Goal: Find specific page/section: Find specific page/section

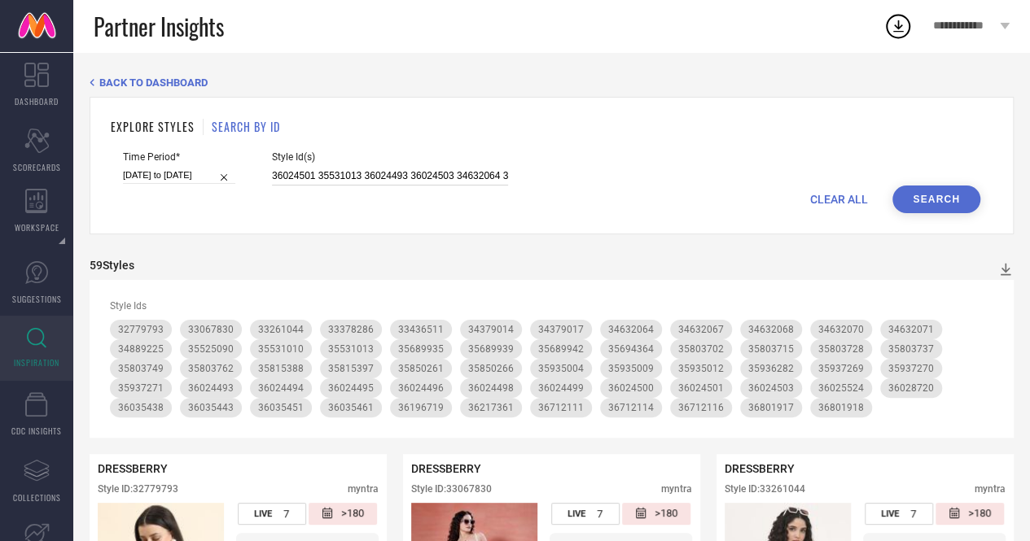
click at [406, 184] on input "36024501 35531013 36024493 36024503 34632064 36024499 35937270 35803749 3602450…" at bounding box center [390, 176] width 236 height 19
paste input "244391 36712810 36197537 35850267 36707973 36936185 35935019 34379016 34386541 …"
type input "36244391 36712810 36197537 35850267 36707973 36936185 35935019 34379016 3438654…"
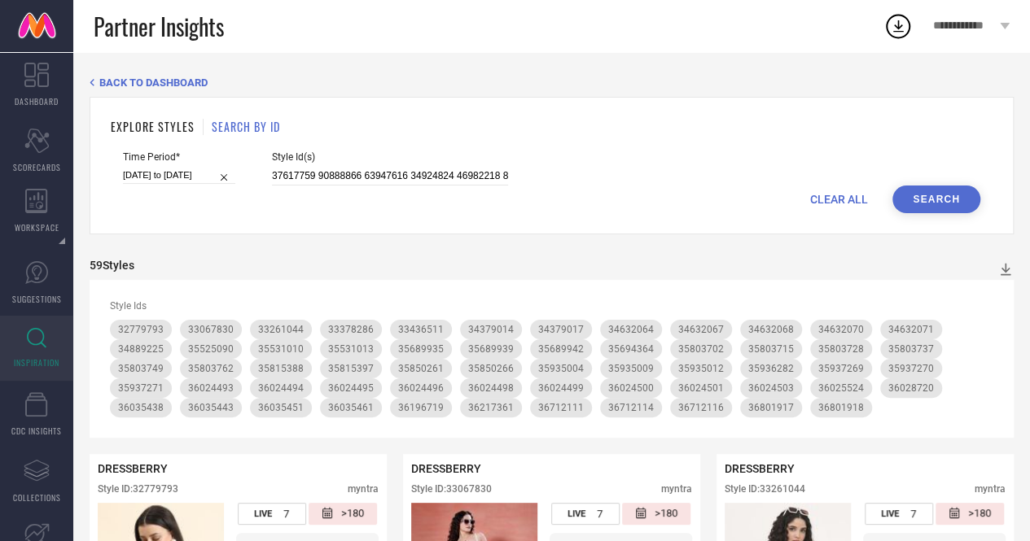
click at [946, 201] on button "Search" at bounding box center [936, 200] width 88 height 28
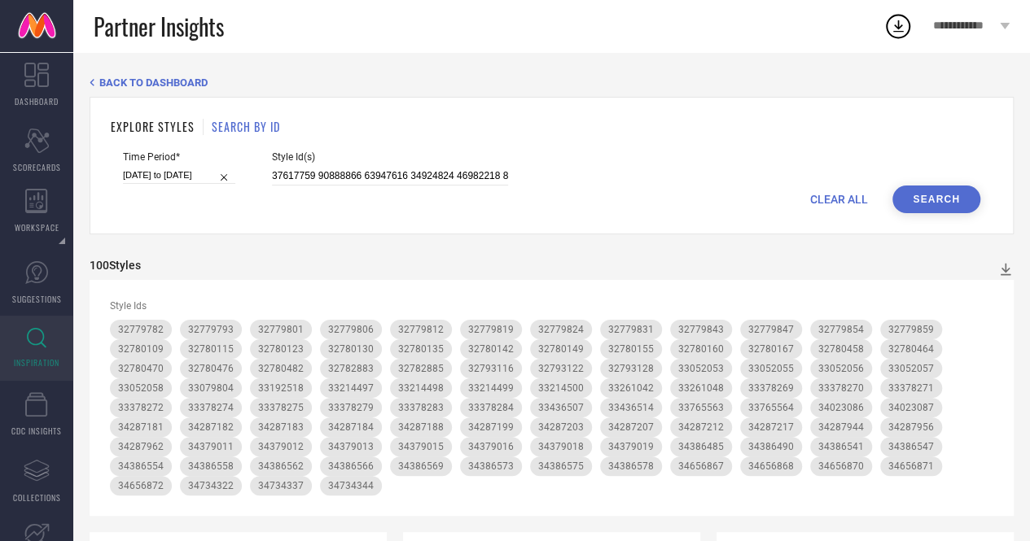
click at [863, 200] on span "CLEAR ALL" at bounding box center [839, 199] width 58 height 13
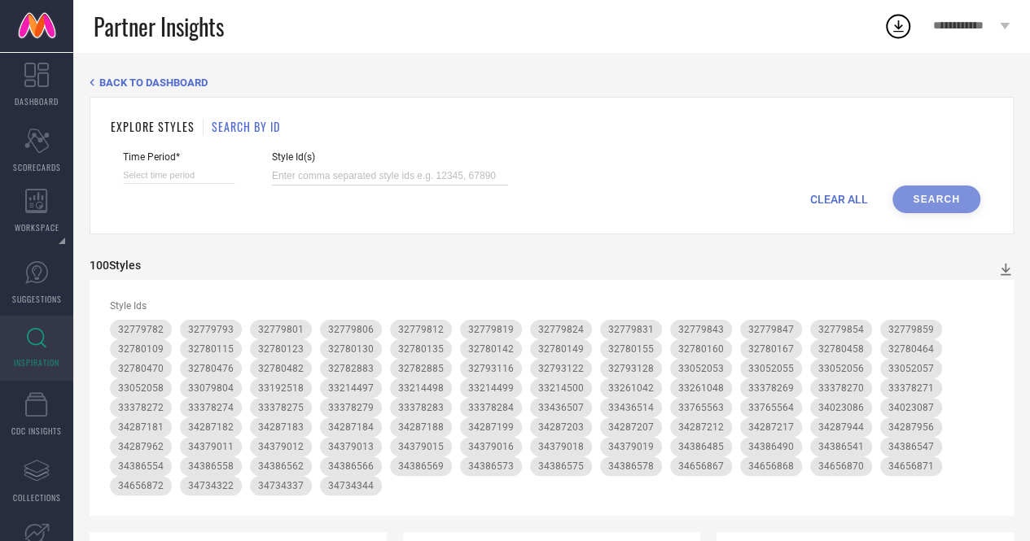
click at [402, 182] on input at bounding box center [390, 176] width 236 height 19
paste input "36244391 36712810 36197537 35850267 36707973 36936185 35935019 34379016 3438654…"
type input "36244391 36712810 36197537 35850267 36707973 36936185 35935019 34379016 3438654…"
click at [189, 182] on input at bounding box center [179, 175] width 112 height 17
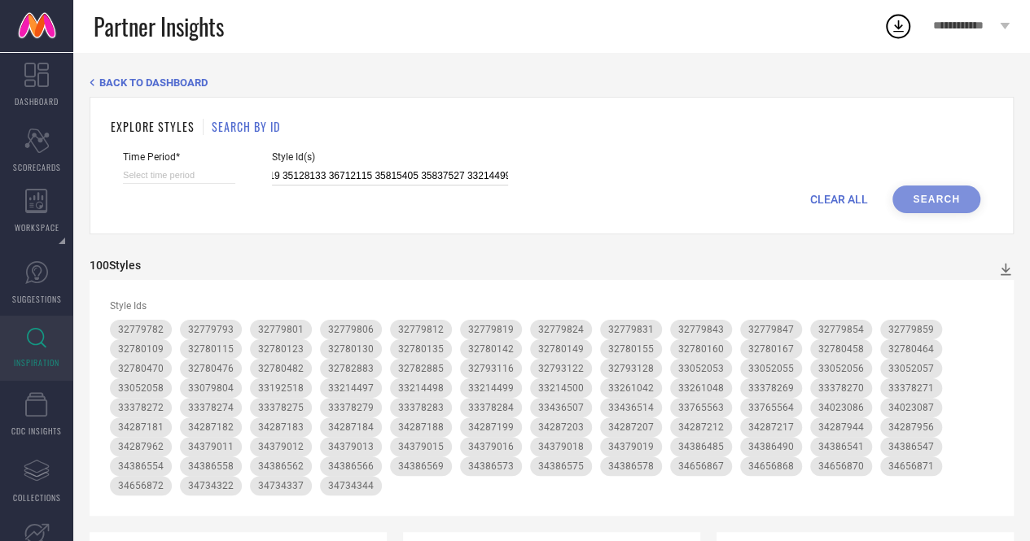
select select "8"
select select "2025"
select select "9"
select select "2025"
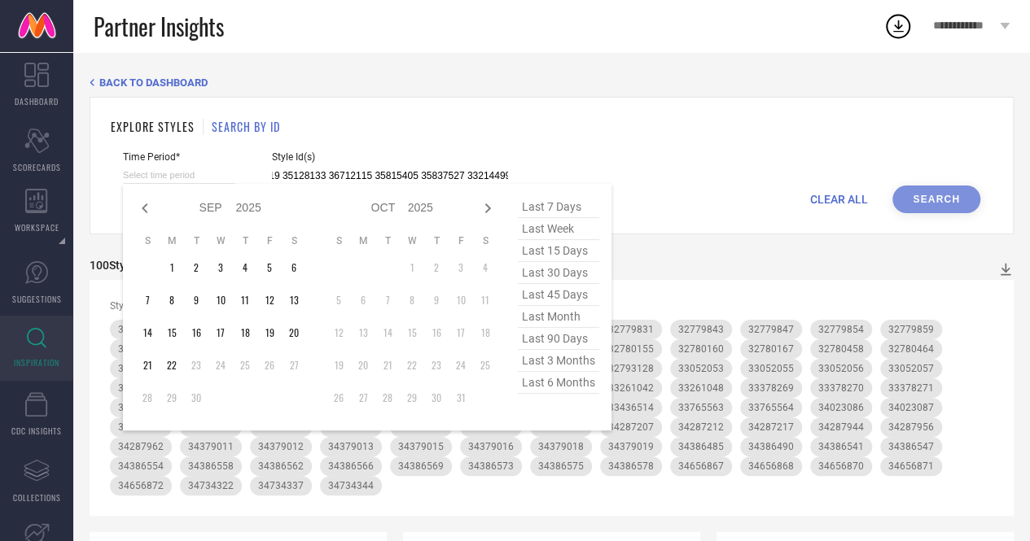
type input "36244391 36712810 36197537 35850267 36707973 36936185 35935019 34379016 3438654…"
click at [568, 214] on span "last 7 days" at bounding box center [558, 207] width 81 height 22
type input "[DATE] to [DATE]"
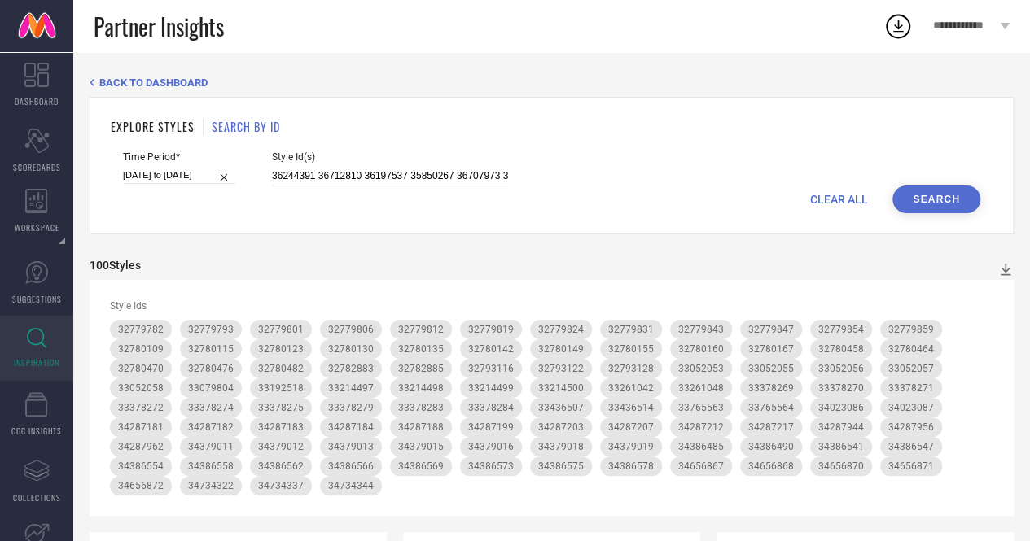
click at [939, 199] on button "Search" at bounding box center [936, 200] width 88 height 28
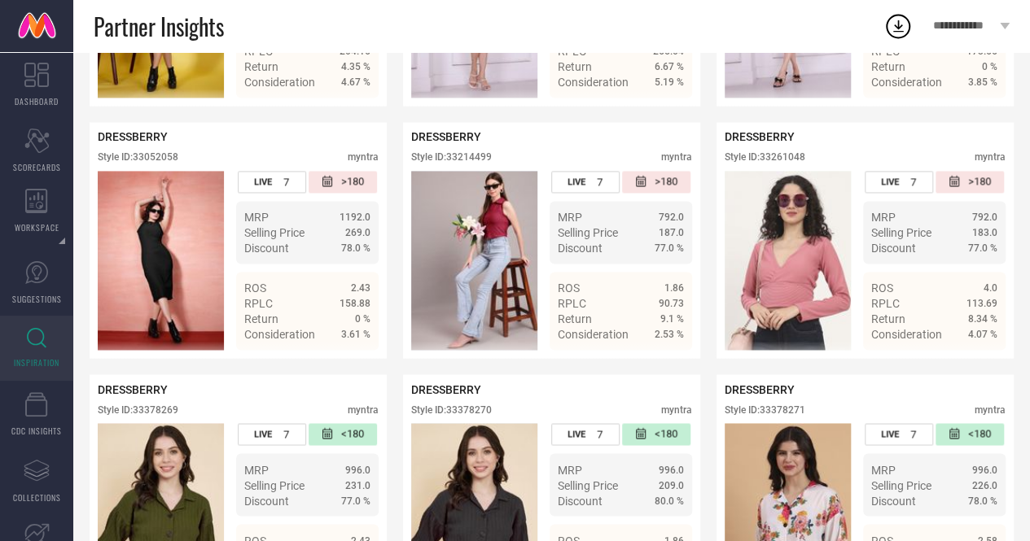
scroll to position [1168, 0]
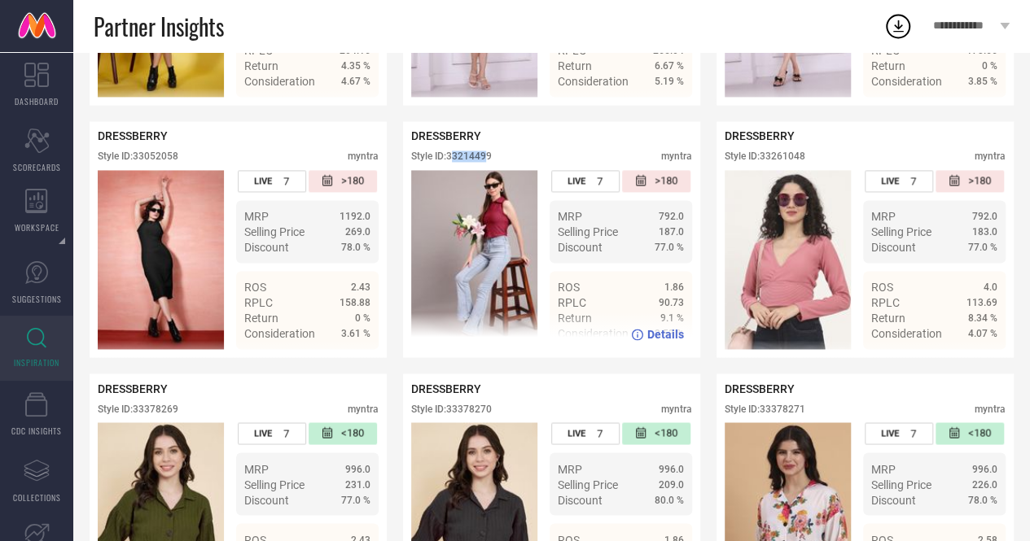
drag, startPoint x: 453, startPoint y: 175, endPoint x: 488, endPoint y: 173, distance: 35.0
click at [488, 162] on div "Style ID: 33214499" at bounding box center [451, 156] width 81 height 11
drag, startPoint x: 450, startPoint y: 172, endPoint x: 495, endPoint y: 173, distance: 44.8
click at [495, 170] on div "Style ID: 33214499 myntra" at bounding box center [551, 161] width 281 height 20
copy div "33214499"
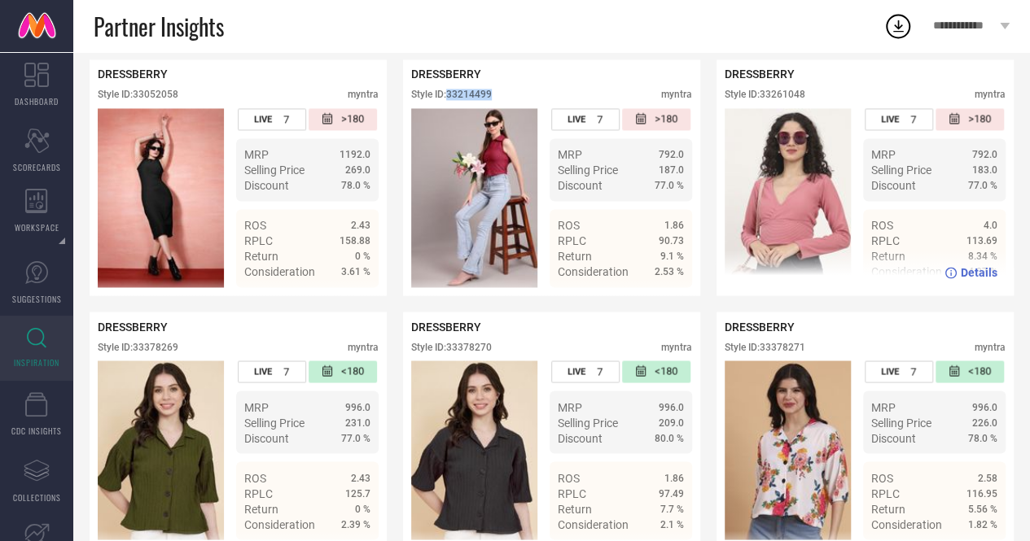
scroll to position [1229, 0]
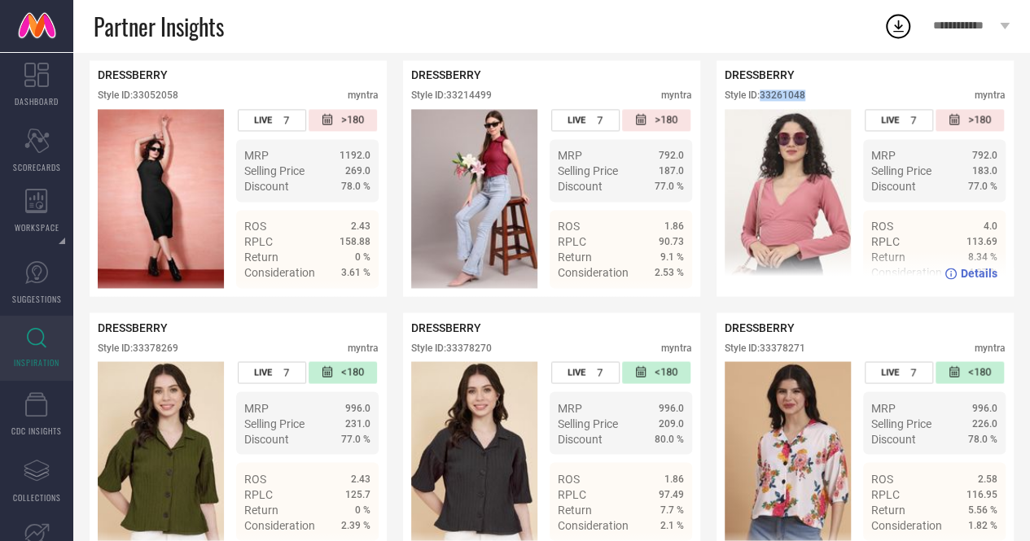
drag, startPoint x: 762, startPoint y: 107, endPoint x: 814, endPoint y: 110, distance: 52.2
click at [814, 109] on div "Style ID: 33261048 myntra" at bounding box center [864, 100] width 281 height 20
copy div "33261048"
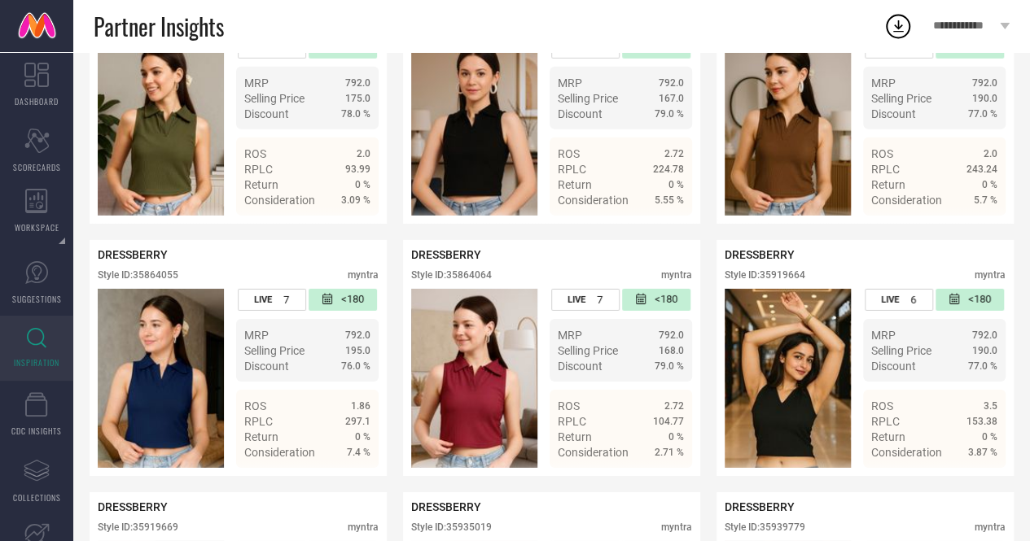
scroll to position [5581, 0]
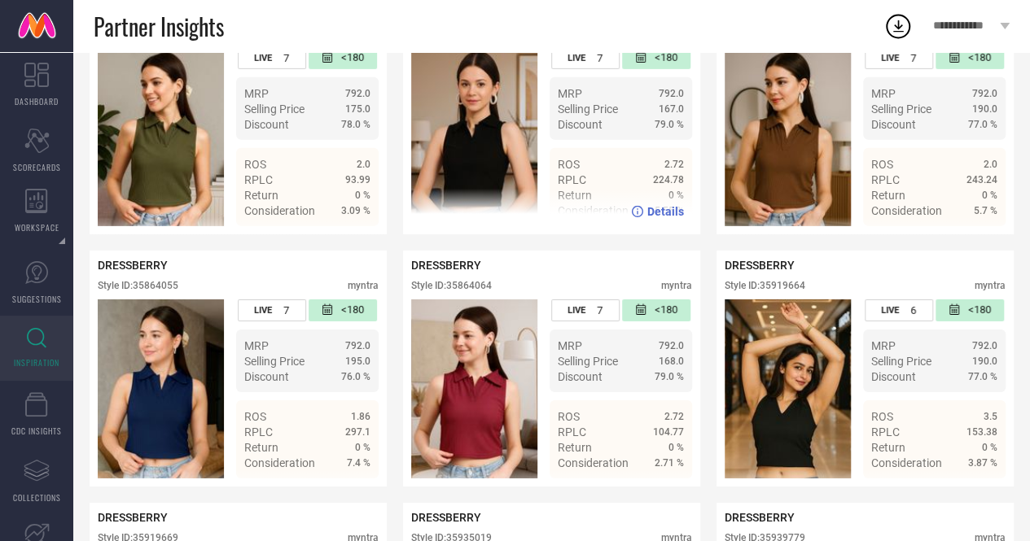
drag, startPoint x: 450, startPoint y: 107, endPoint x: 500, endPoint y: 100, distance: 50.1
click at [500, 47] on div "Style ID: 35864045 myntra" at bounding box center [551, 38] width 281 height 20
copy div "35864045"
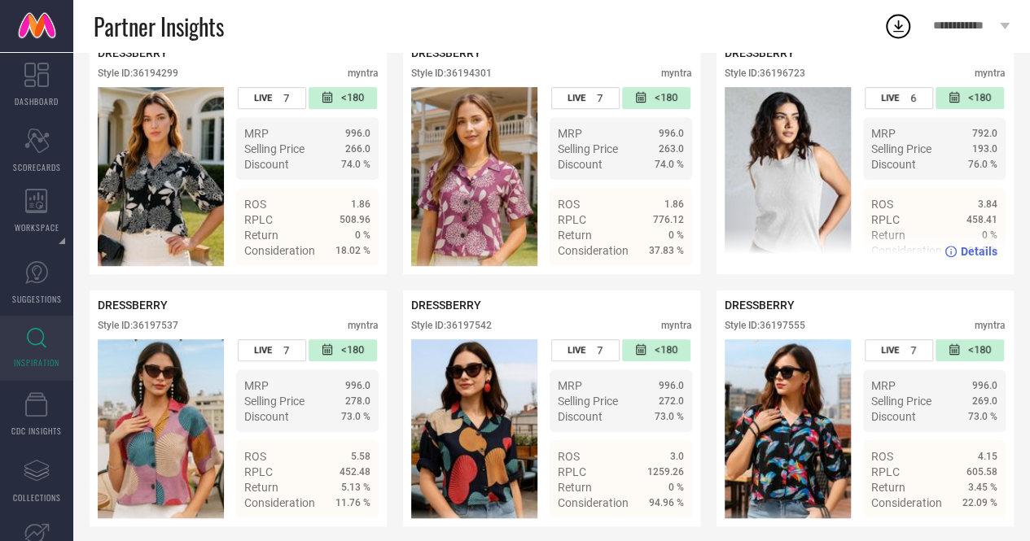
scroll to position [6549, 0]
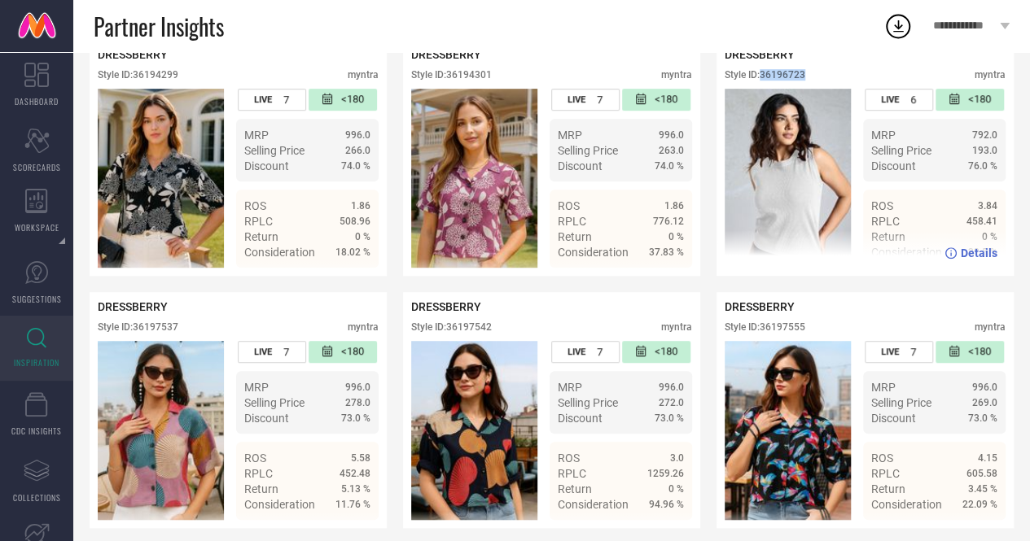
drag, startPoint x: 762, startPoint y: 160, endPoint x: 812, endPoint y: 153, distance: 50.9
click at [812, 89] on div "DRESSBERRY Style ID: 36196723 myntra" at bounding box center [864, 68] width 281 height 41
copy div "36196723"
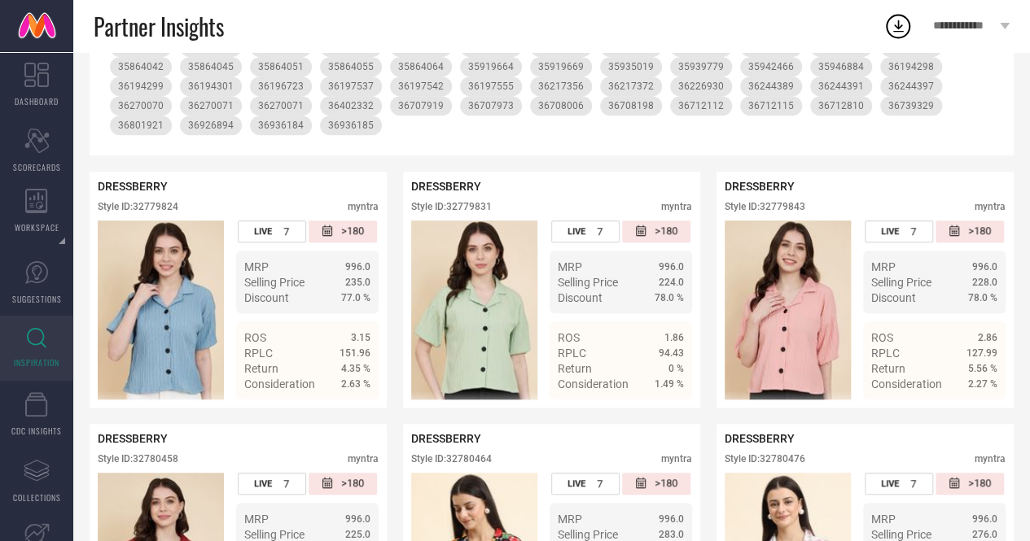
scroll to position [0, 0]
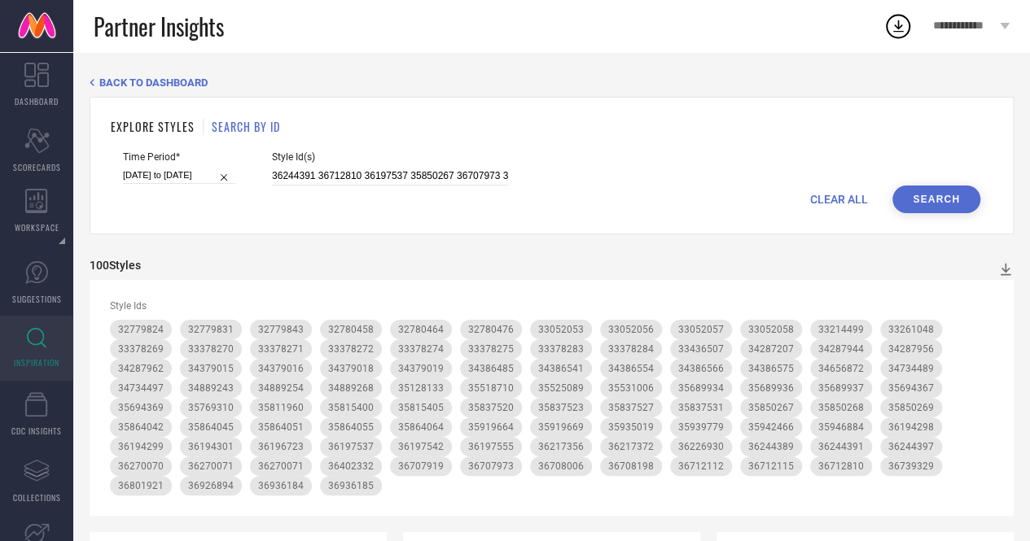
click at [847, 194] on span "CLEAR ALL" at bounding box center [839, 199] width 58 height 13
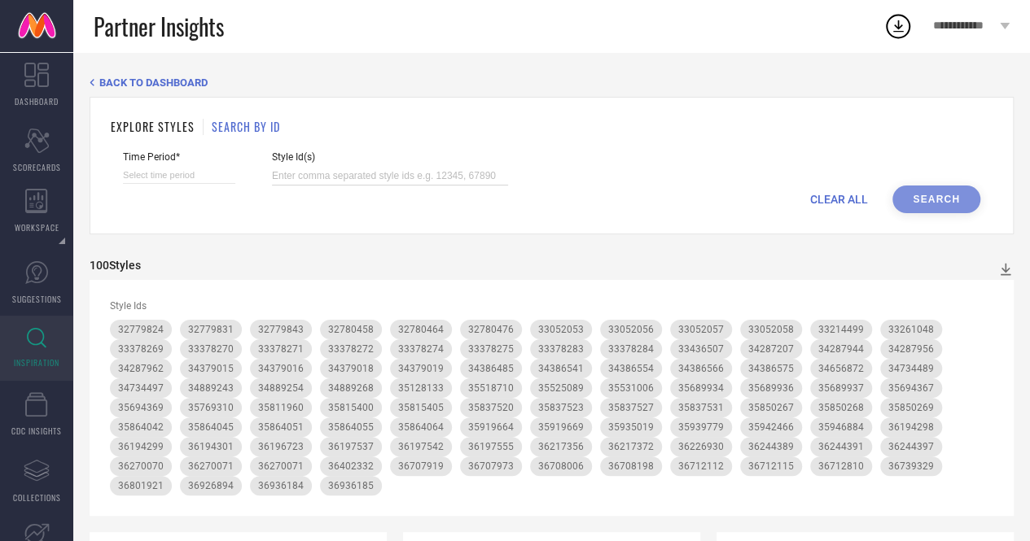
click at [465, 169] on input at bounding box center [390, 176] width 236 height 19
paste input "35525088 36226970 34287184 35531011 32793116 32780160 35531012 34287199 3700935…"
type input "35525088 36226970 34287184 35531011 32793116 32780160 35531012 34287199 3700935…"
select select "8"
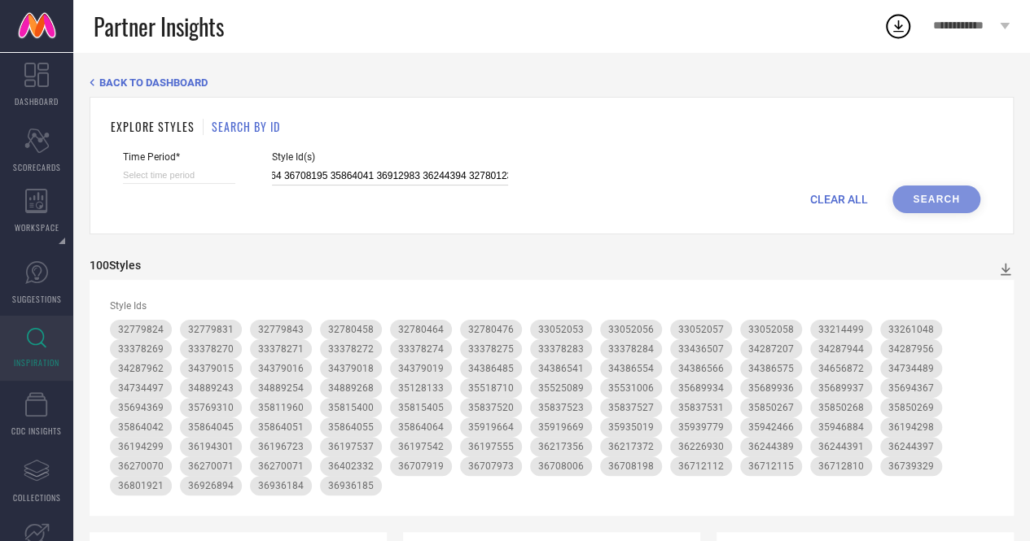
select select "2025"
select select "9"
select select "2025"
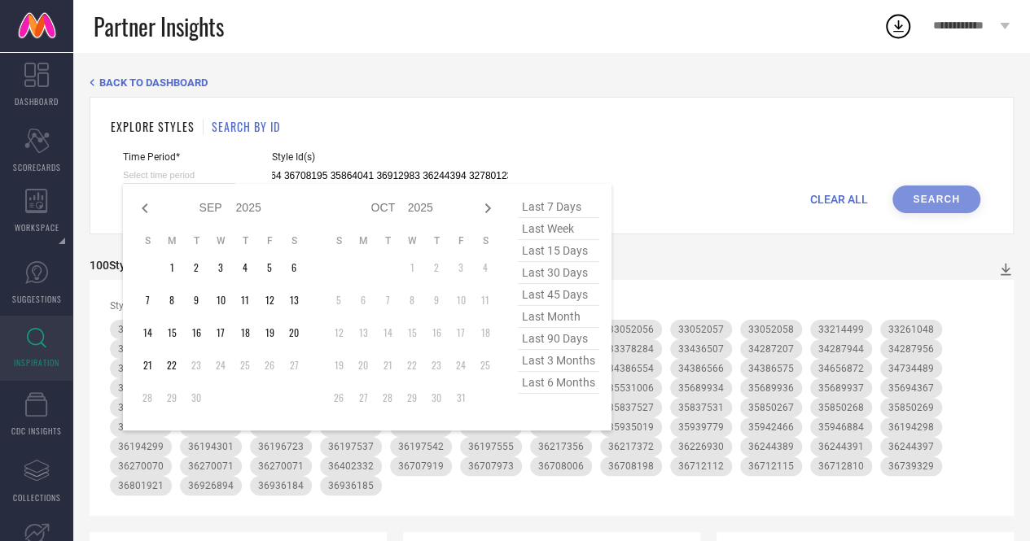
click at [207, 182] on input at bounding box center [179, 175] width 112 height 17
type input "35525088 36226970 34287184 35531011 32793116 32780160 35531012 34287199 3700935…"
click at [571, 214] on span "last 7 days" at bounding box center [558, 207] width 81 height 22
type input "[DATE] to [DATE]"
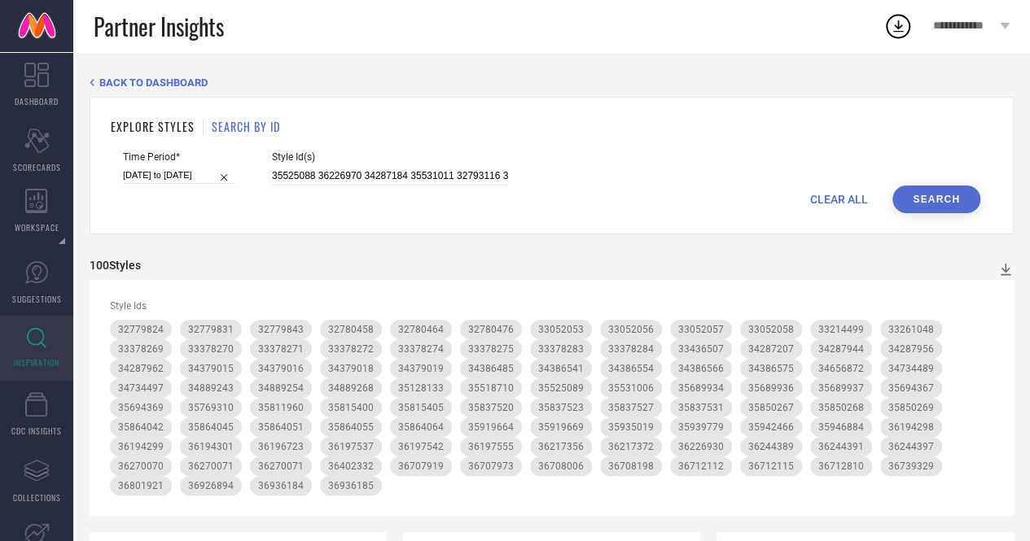
click at [918, 186] on div "Time Period* [DATE] to [DATE] Style Id(s) 35525088 36226970 34287184 35531011 3…" at bounding box center [551, 168] width 857 height 34
click at [921, 195] on button "Search" at bounding box center [936, 200] width 88 height 28
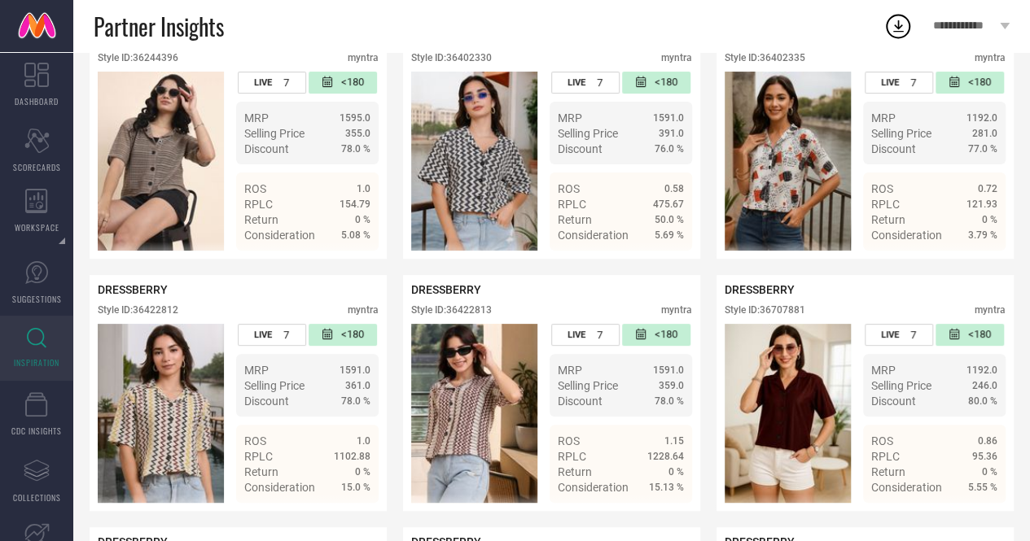
scroll to position [6313, 0]
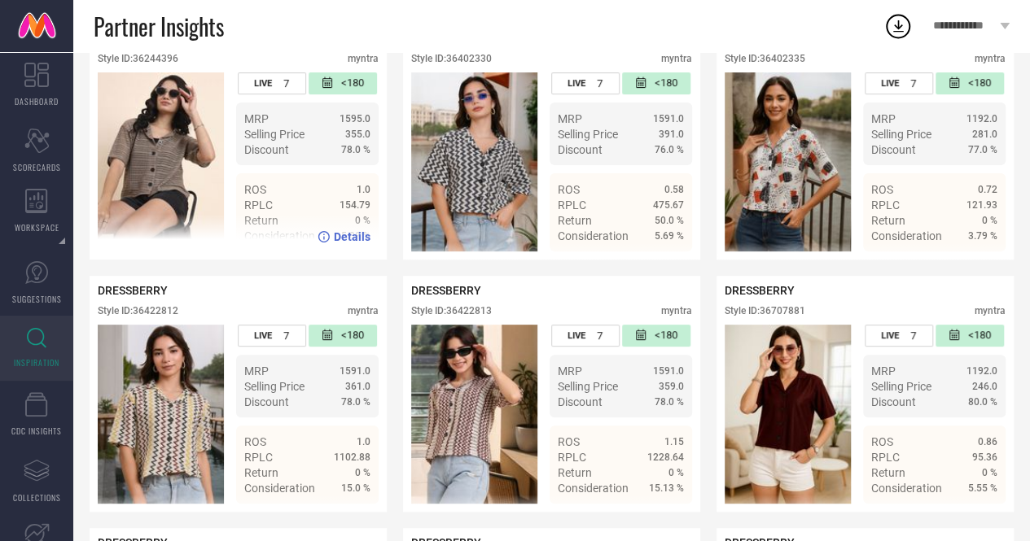
click at [348, 64] on div "myntra" at bounding box center [363, 58] width 31 height 11
drag, startPoint x: 135, startPoint y: 136, endPoint x: 179, endPoint y: 133, distance: 44.1
click at [179, 72] on div "DRESSBERRY Style ID: 36244396 myntra" at bounding box center [238, 52] width 281 height 41
copy div "36244396"
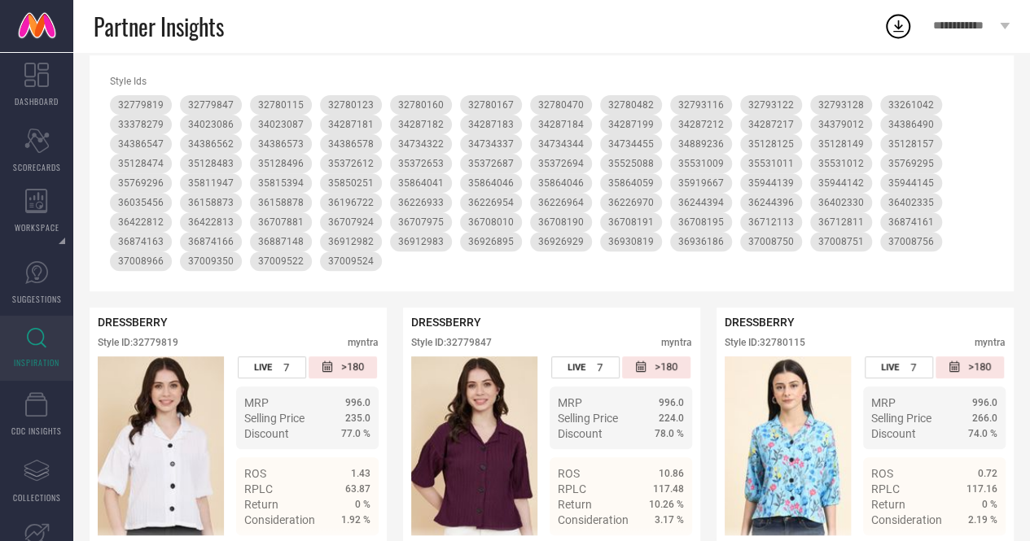
scroll to position [0, 0]
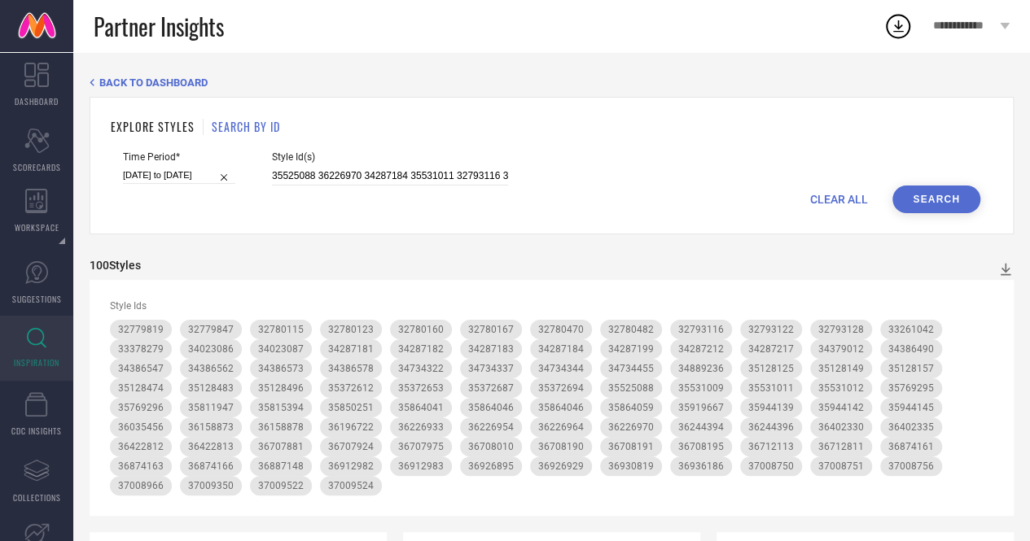
click at [838, 194] on span "CLEAR ALL" at bounding box center [839, 199] width 58 height 13
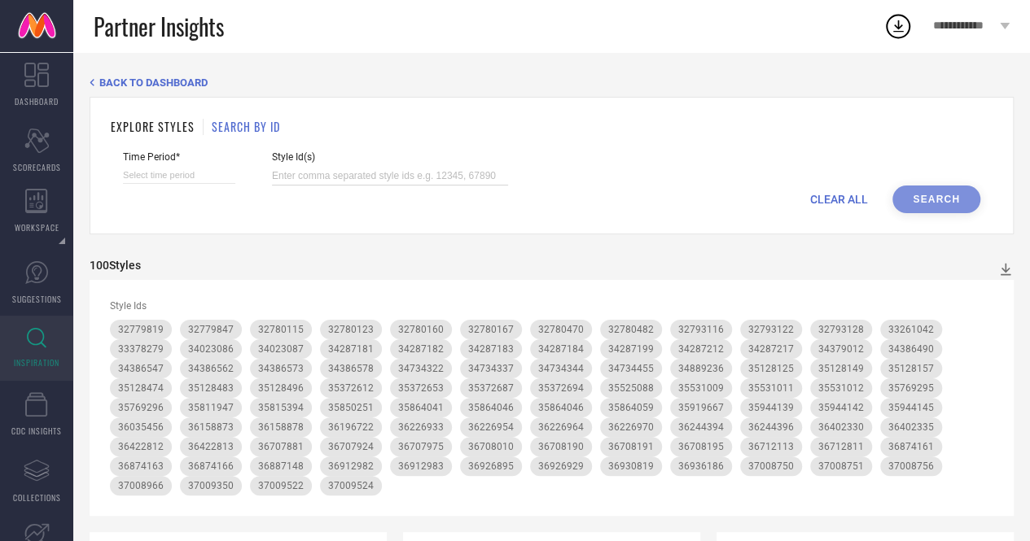
click at [468, 182] on input at bounding box center [390, 176] width 236 height 19
paste input "36270072 35372649 36739327 36158858 36912981 35372648 35946898 36402334 3277980…"
type input "36270072 35372649 36739327 36158858 36912981 35372648 35946898 36402334 3277980…"
select select "8"
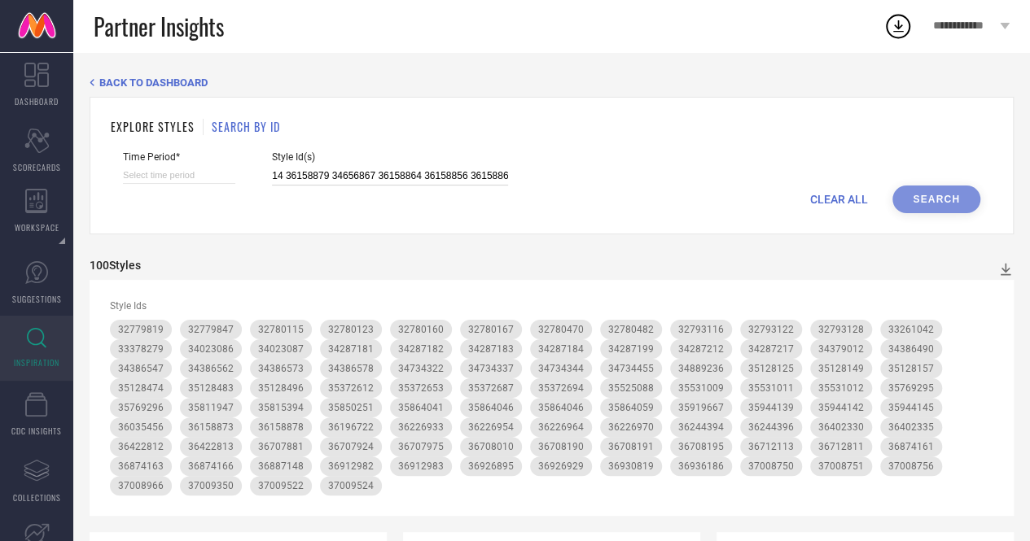
select select "2025"
select select "9"
select select "2025"
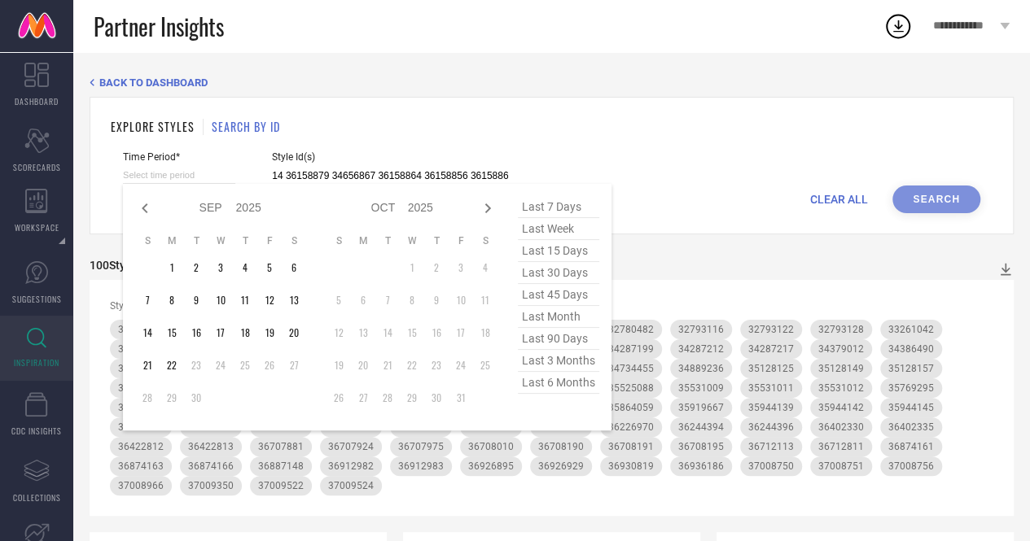
click at [182, 180] on input at bounding box center [179, 175] width 112 height 17
type input "36270072 35372649 36739327 36158858 36912981 35372648 35946898 36402334 3277980…"
click at [556, 211] on span "last 7 days" at bounding box center [558, 207] width 81 height 22
type input "[DATE] to [DATE]"
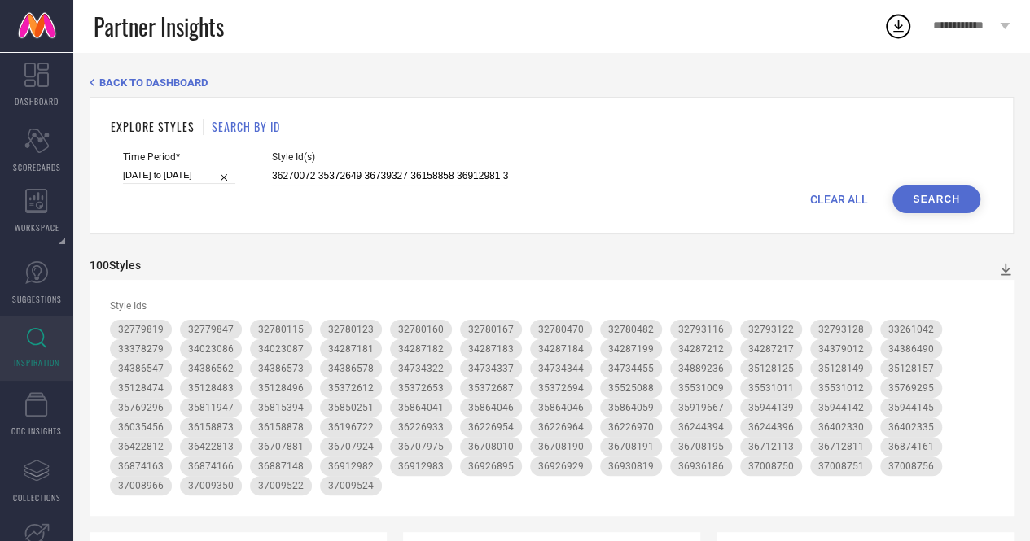
click at [951, 188] on button "Search" at bounding box center [936, 200] width 88 height 28
click at [849, 195] on span "CLEAR ALL" at bounding box center [839, 199] width 58 height 13
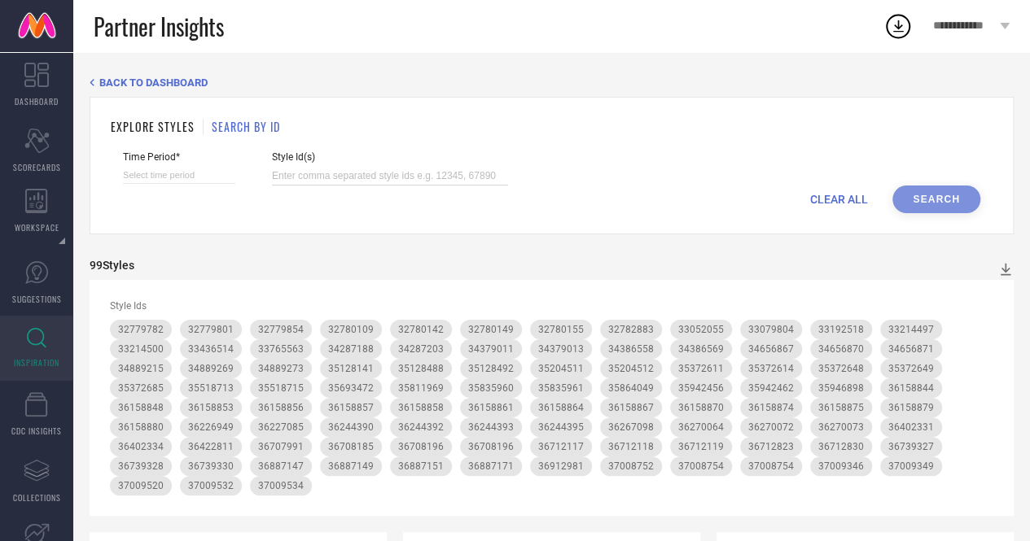
click at [477, 168] on input at bounding box center [390, 176] width 236 height 19
paste input "37106256 35372805 36158851 32779859 35204513 32779812 36158876 32779806 3278013…"
type input "37106256 35372805 36158851 32779859 35204513 32779812 36158876 32779806 3278013…"
select select "8"
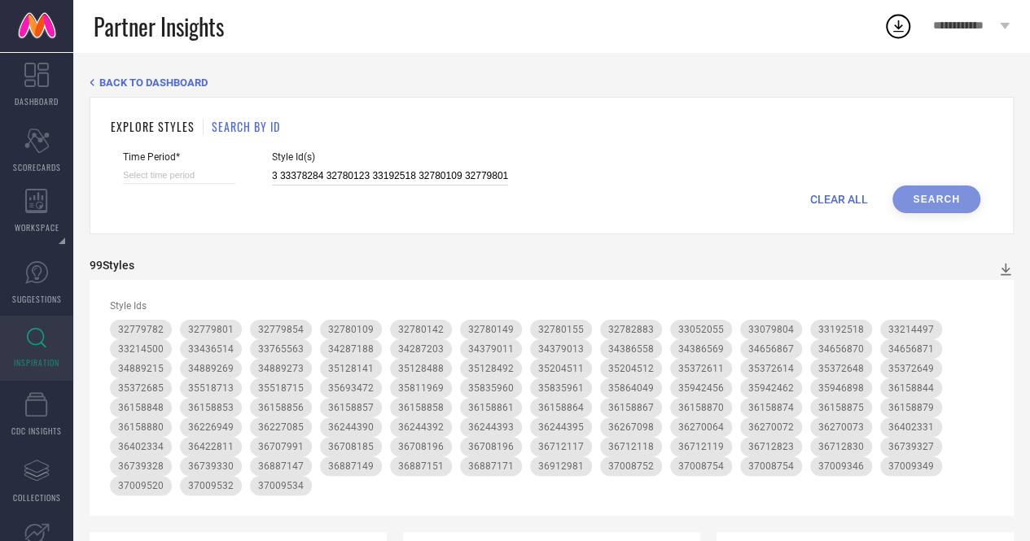
select select "2025"
select select "9"
select select "2025"
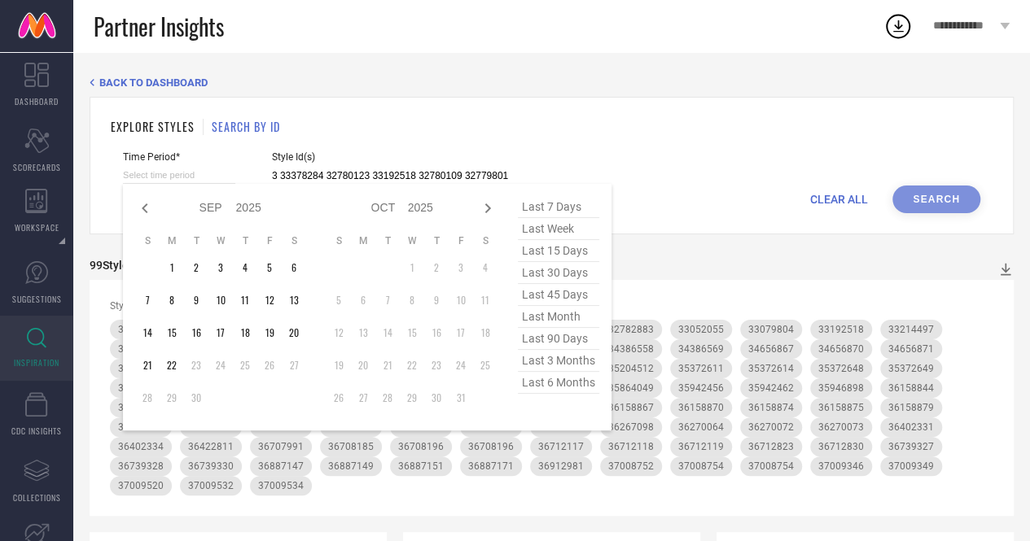
click at [219, 177] on input at bounding box center [179, 175] width 112 height 17
type input "37106256 35372805 36158851 32779859 35204513 32779812 36158876 32779806 3278013…"
click at [558, 211] on span "last 7 days" at bounding box center [558, 207] width 81 height 22
type input "[DATE] to [DATE]"
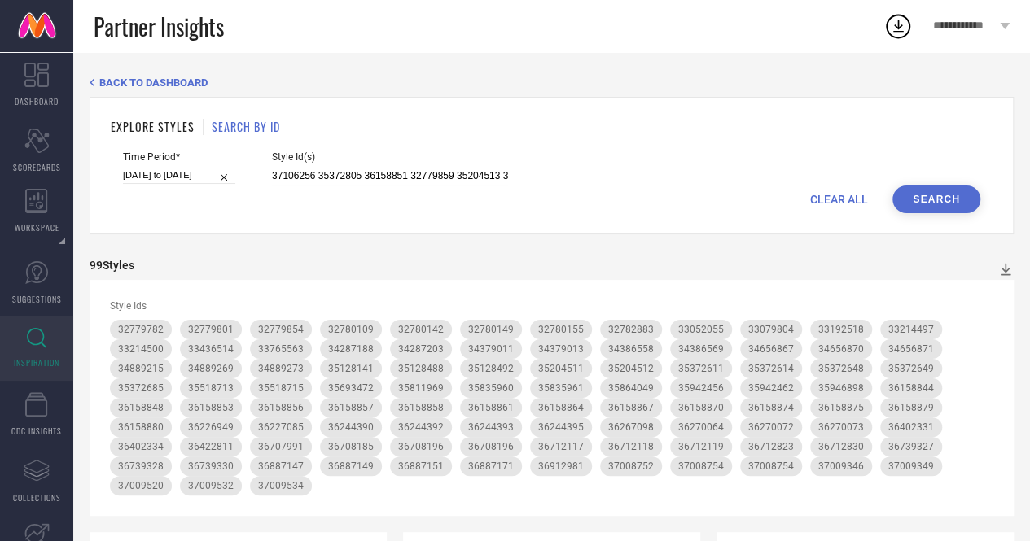
click at [974, 201] on button "Search" at bounding box center [936, 200] width 88 height 28
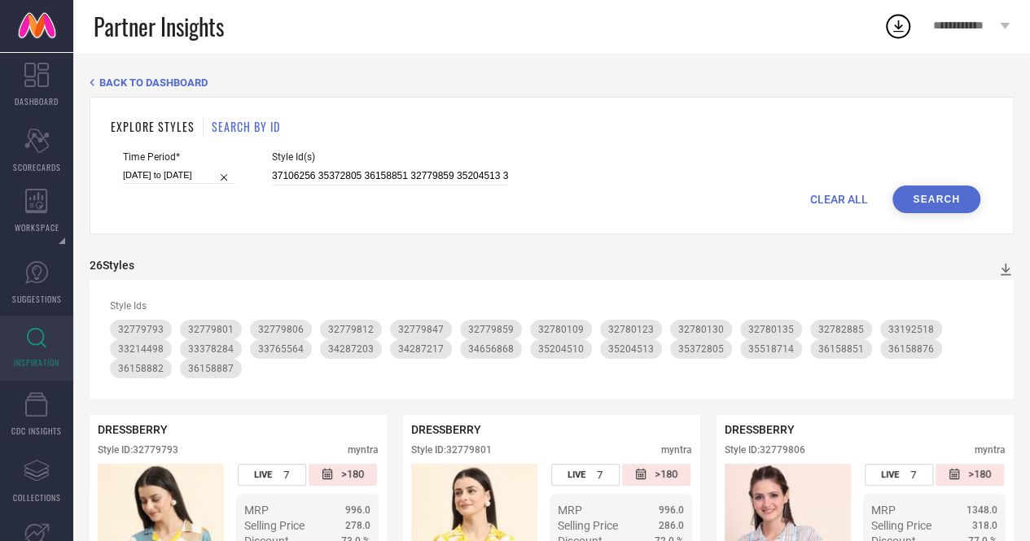
click at [837, 204] on span "CLEAR ALL" at bounding box center [839, 199] width 58 height 13
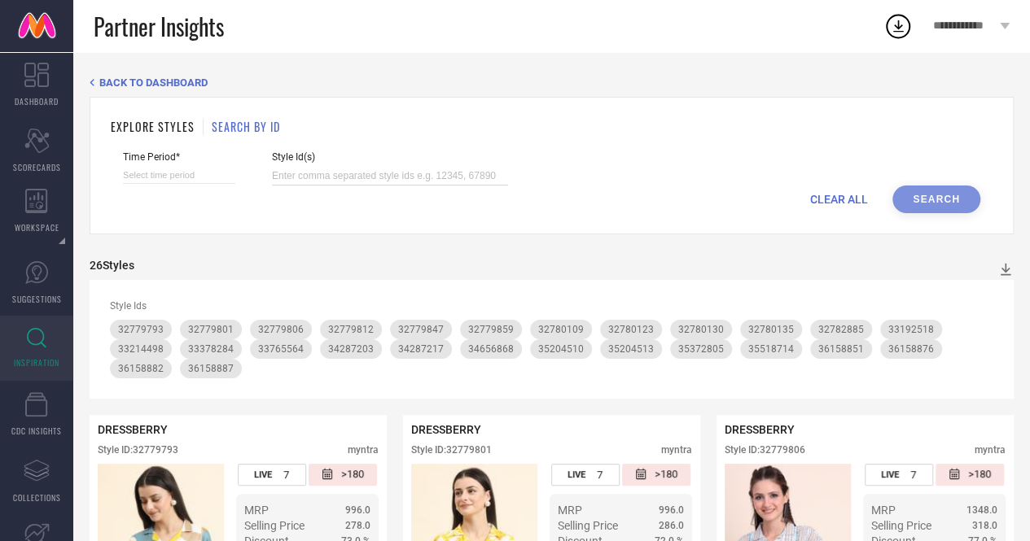
click at [346, 179] on input at bounding box center [390, 176] width 236 height 19
paste input "30848404 35254078 30848384 31650522 31567449 31610293 35695657 31610294 3084840…"
type input "30848404 35254078 30848384 31650522 31567449 31610293 35695657 31610294 3084840…"
select select "8"
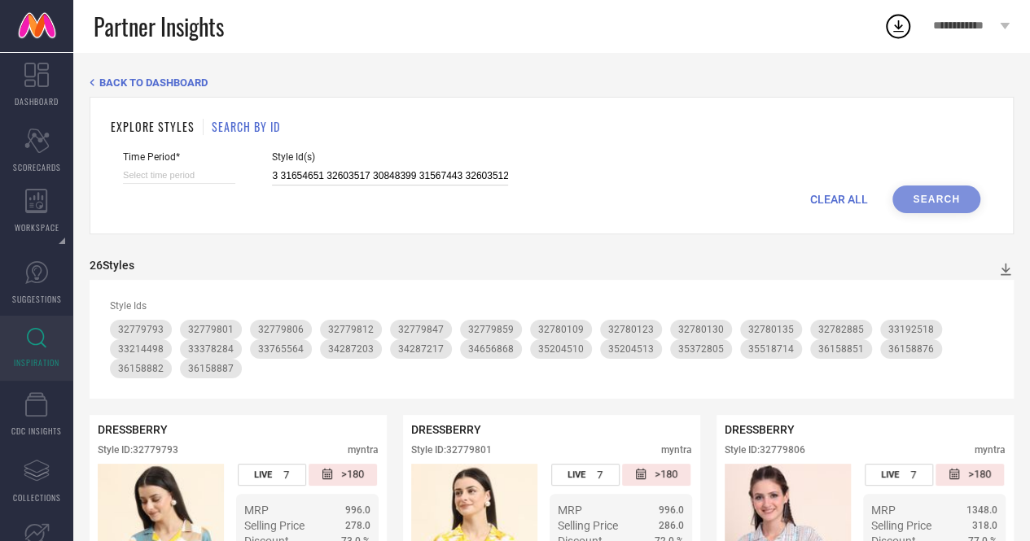
select select "2025"
select select "9"
select select "2025"
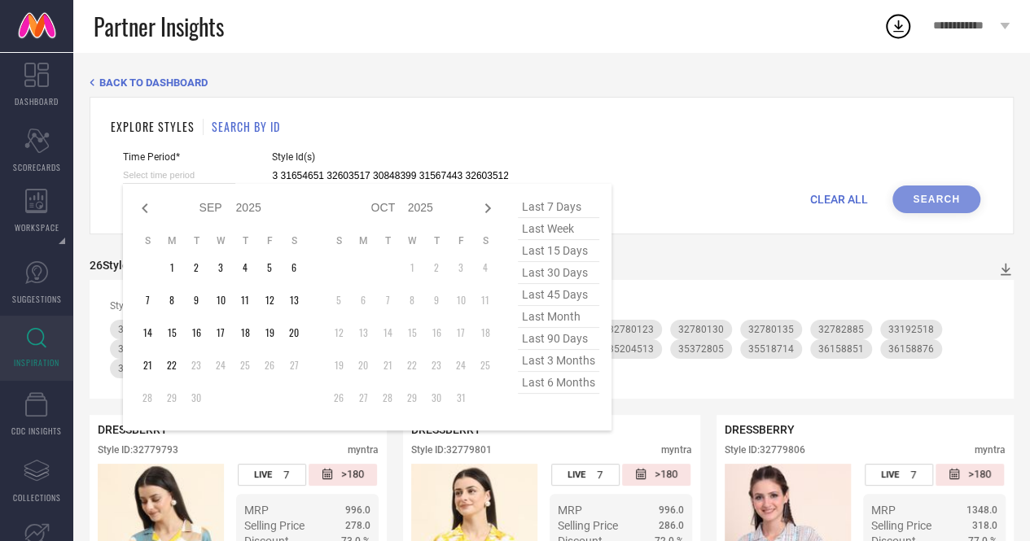
click at [176, 173] on input at bounding box center [179, 175] width 112 height 17
type input "30848404 35254078 30848384 31650522 31567449 31610293 35695657 31610294 3084840…"
click at [561, 201] on span "last 7 days" at bounding box center [558, 207] width 81 height 22
type input "[DATE] to [DATE]"
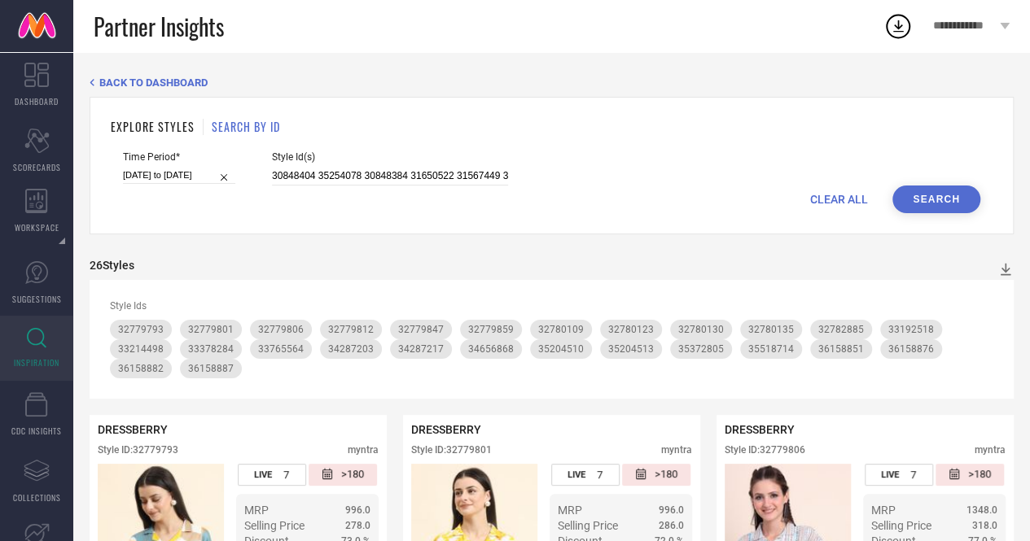
click at [965, 203] on button "Search" at bounding box center [936, 200] width 88 height 28
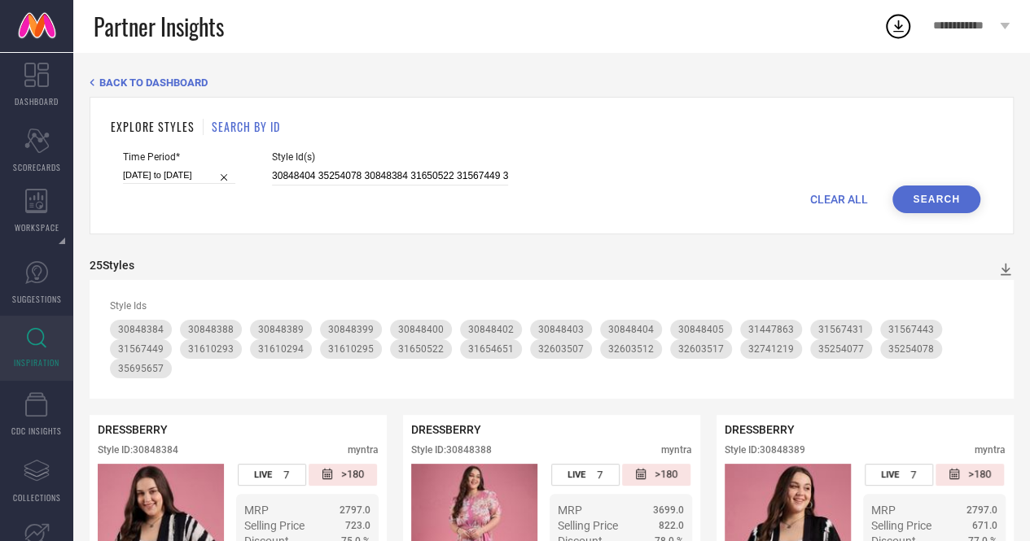
click at [838, 208] on div "CLEAR ALL Search" at bounding box center [551, 200] width 857 height 28
click at [834, 204] on span "CLEAR ALL" at bounding box center [839, 199] width 58 height 13
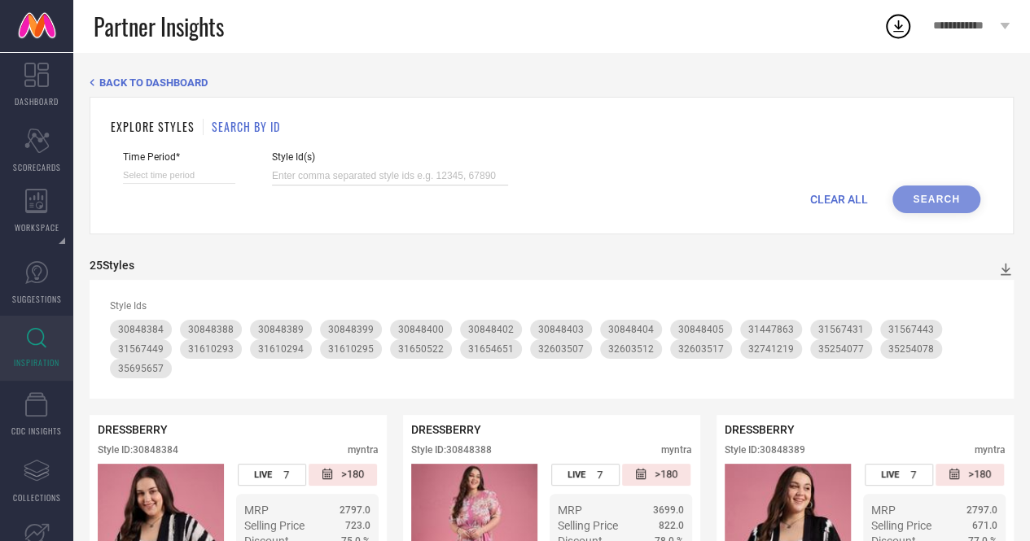
click at [452, 170] on input at bounding box center [390, 176] width 236 height 19
paste input "29541216 29538324 31771184 31126805 31126800 31633031 29541210 32831929 2954885…"
type input "29541216 29538324 31771184 31126805 31126800 31633031 29541210 32831929 2954885…"
click at [222, 183] on input at bounding box center [179, 175] width 112 height 17
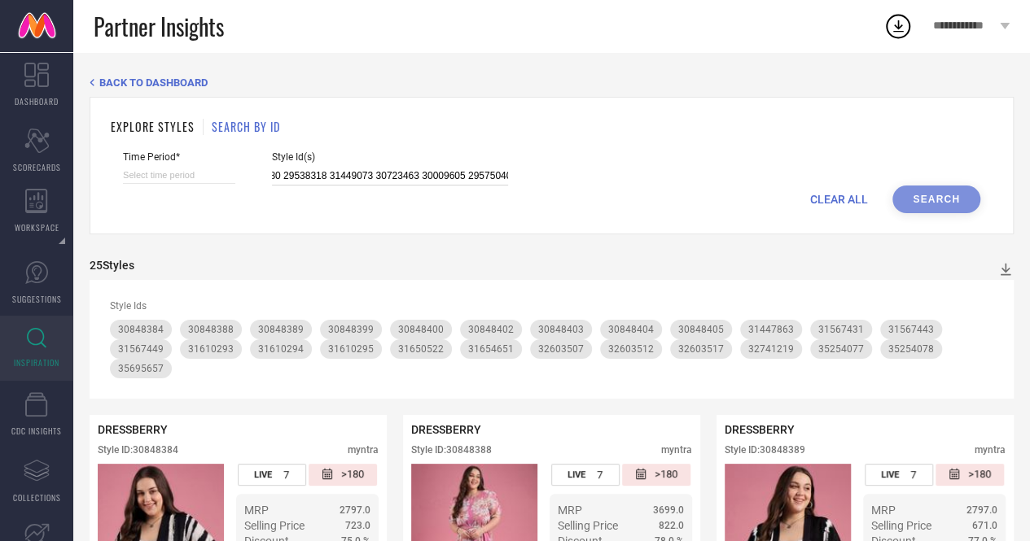
select select "8"
select select "2025"
select select "9"
select select "2025"
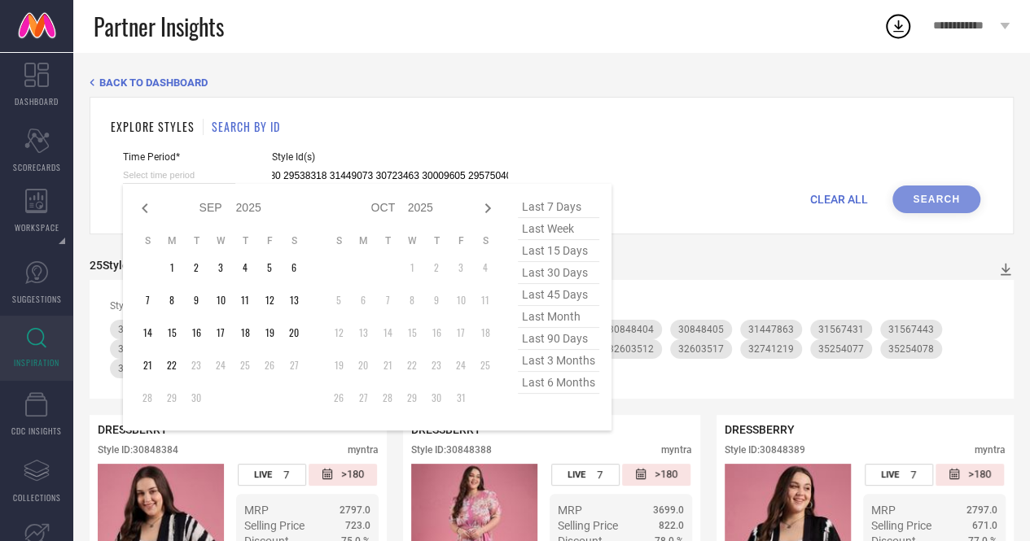
type input "29541216 29538324 31771184 31126805 31126800 31633031 29541210 32831929 2954885…"
click at [550, 203] on span "last 7 days" at bounding box center [558, 207] width 81 height 22
type input "[DATE] to [DATE]"
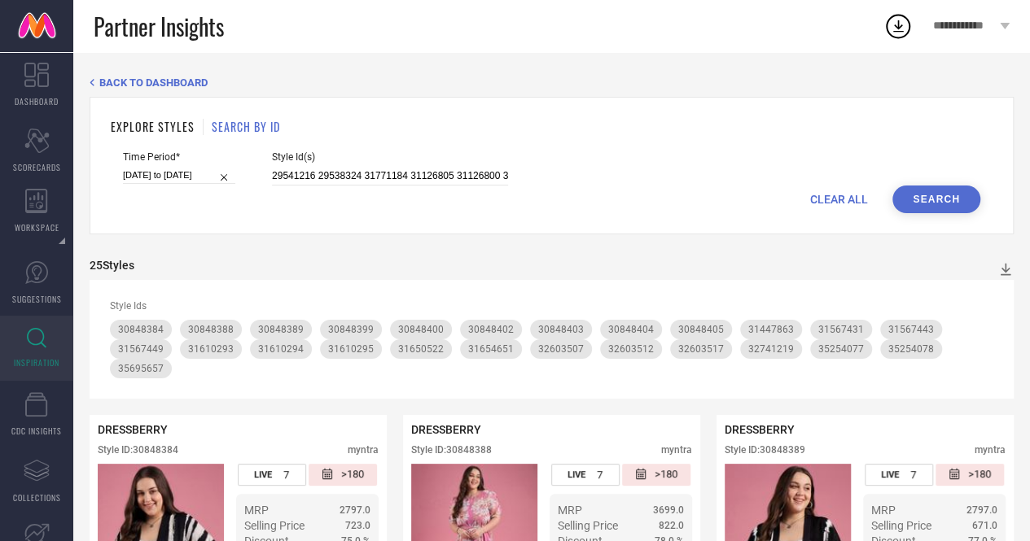
click at [912, 196] on button "Search" at bounding box center [936, 200] width 88 height 28
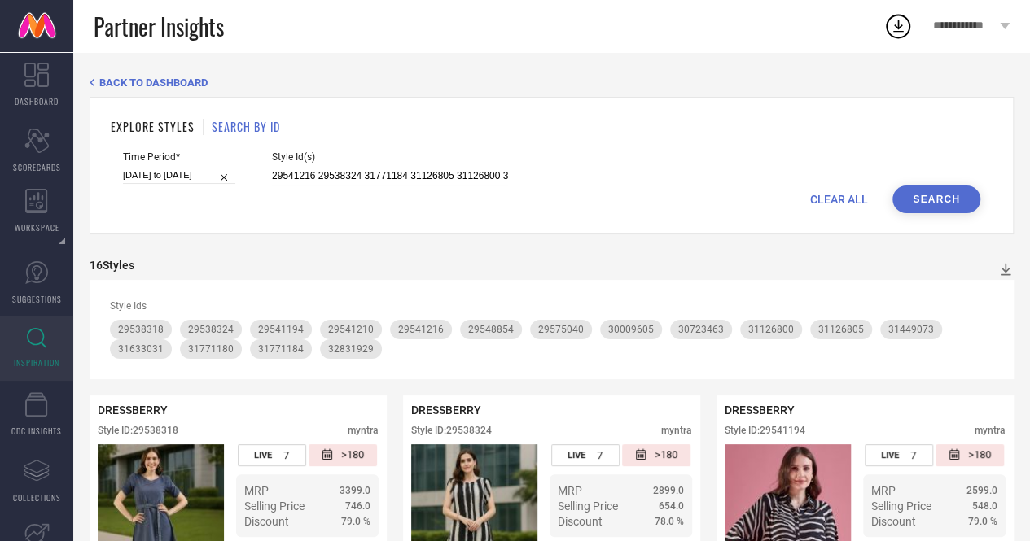
click at [824, 195] on span "CLEAR ALL" at bounding box center [839, 199] width 58 height 13
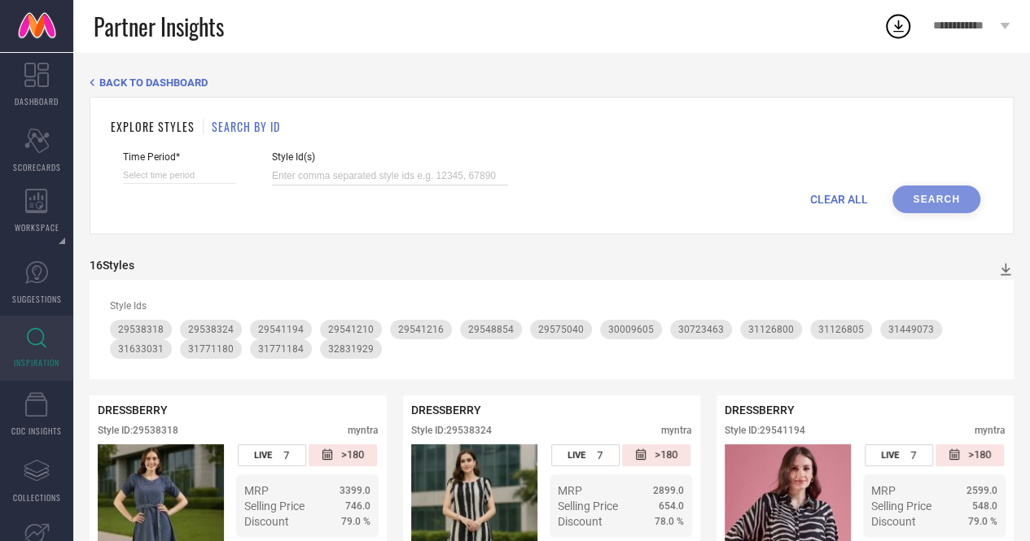
click at [462, 186] on input at bounding box center [390, 176] width 236 height 19
paste input "33244029 33244027 33244032 32848534 35253919 32489126 32489142 35253918 3278518…"
type input "33244029 33244027 33244032 32848534 35253919 32489126 32489142 35253918 3278518…"
click at [210, 175] on input at bounding box center [179, 175] width 112 height 17
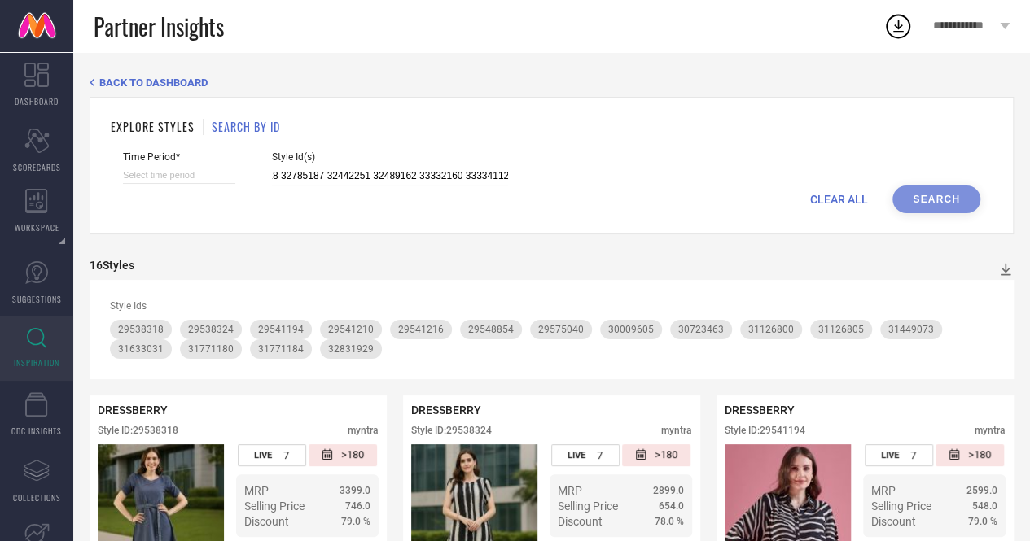
select select "8"
select select "2025"
select select "9"
select select "2025"
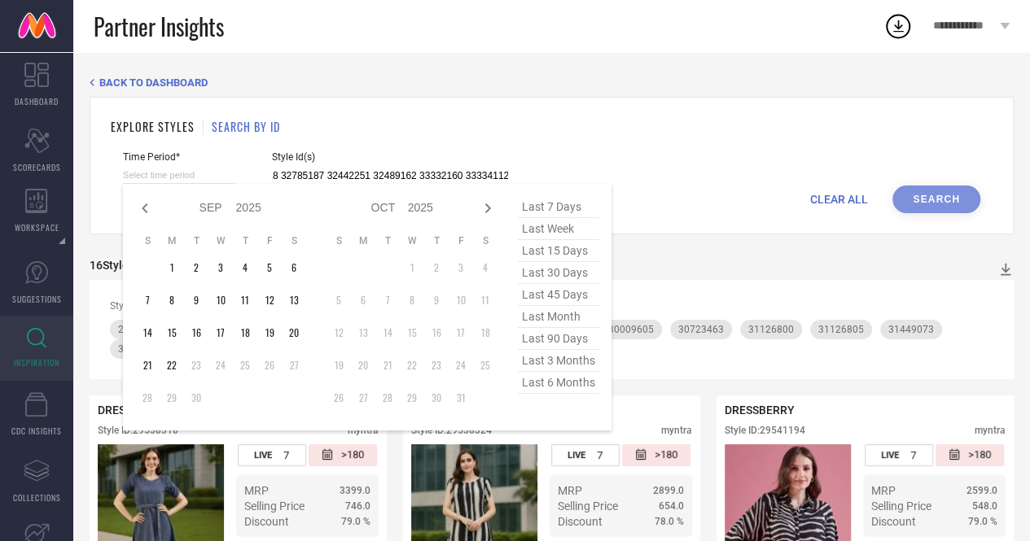
type input "33244029 33244027 33244032 32848534 35253919 32489126 32489142 35253918 3278518…"
click at [560, 211] on span "last 7 days" at bounding box center [558, 207] width 81 height 22
type input "[DATE] to [DATE]"
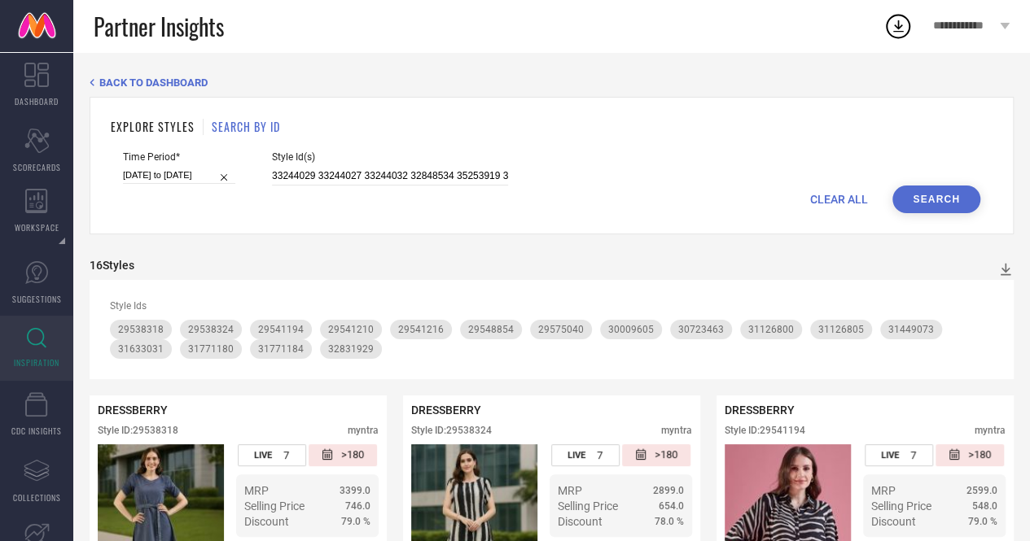
click at [933, 199] on button "Search" at bounding box center [936, 200] width 88 height 28
